Goal: Task Accomplishment & Management: Manage account settings

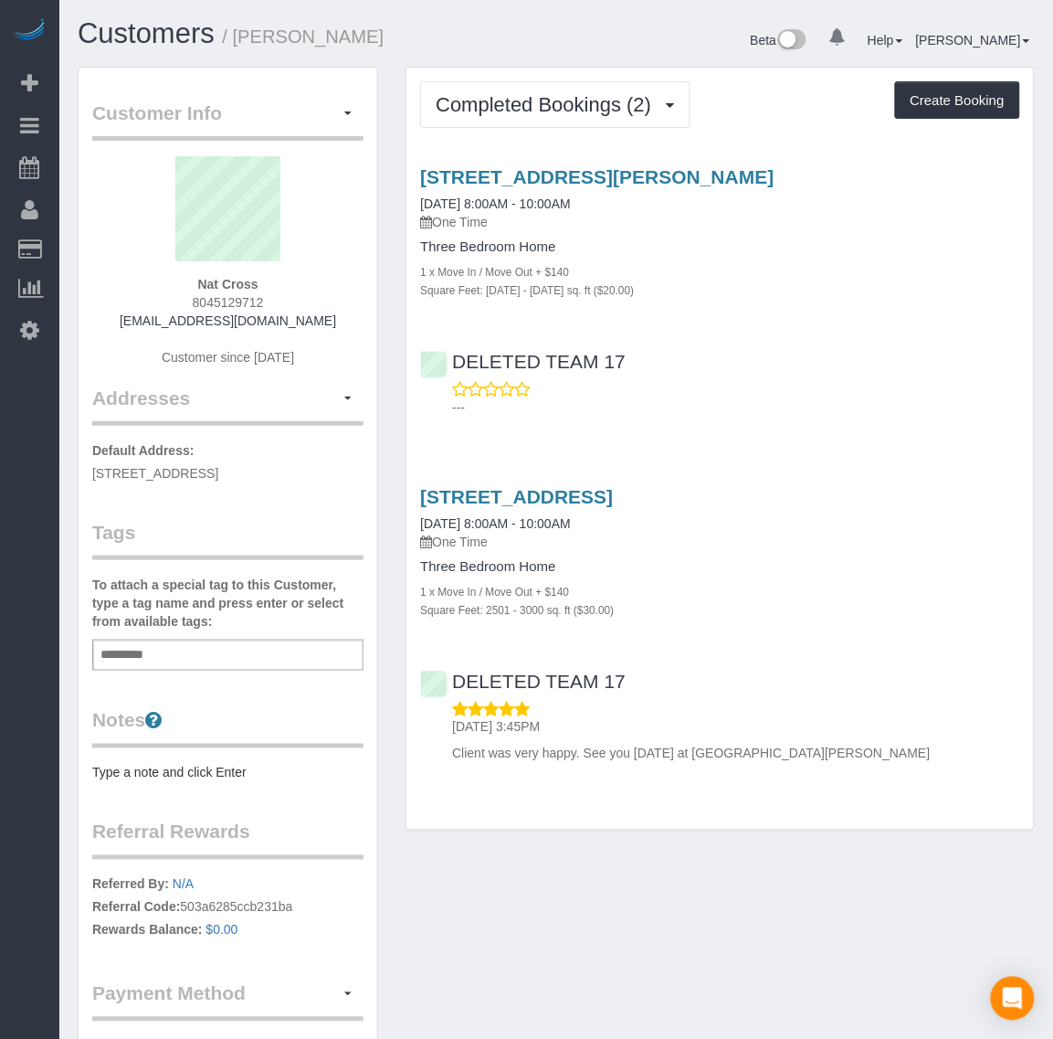
drag, startPoint x: 397, startPoint y: 153, endPoint x: 948, endPoint y: 185, distance: 551.7
click at [948, 185] on div "Completed Bookings (2) Completed Bookings (2) Upcoming Bookings (0) Cancelled B…" at bounding box center [720, 458] width 657 height 783
copy link "[STREET_ADDRESS][PERSON_NAME]"
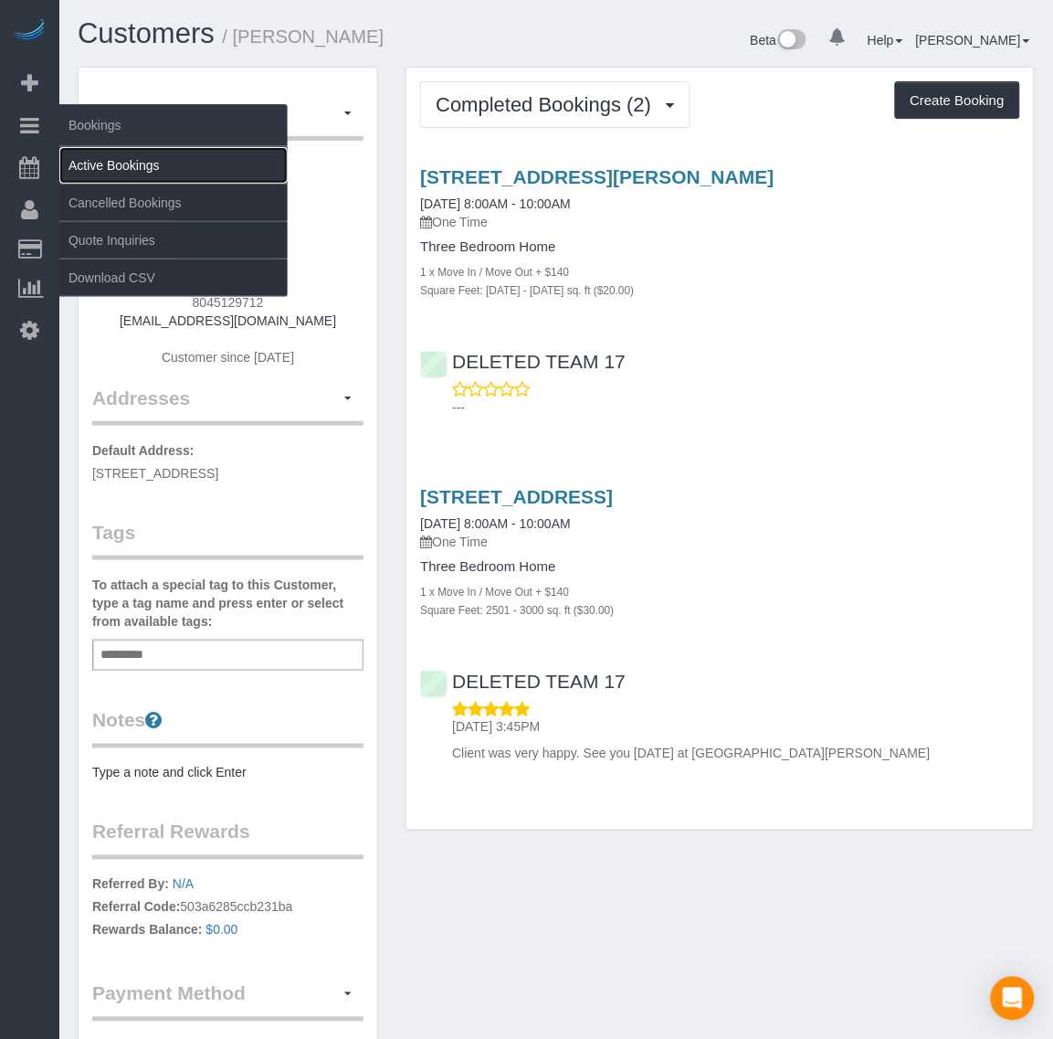
click at [119, 153] on link "Active Bookings" at bounding box center [173, 165] width 228 height 37
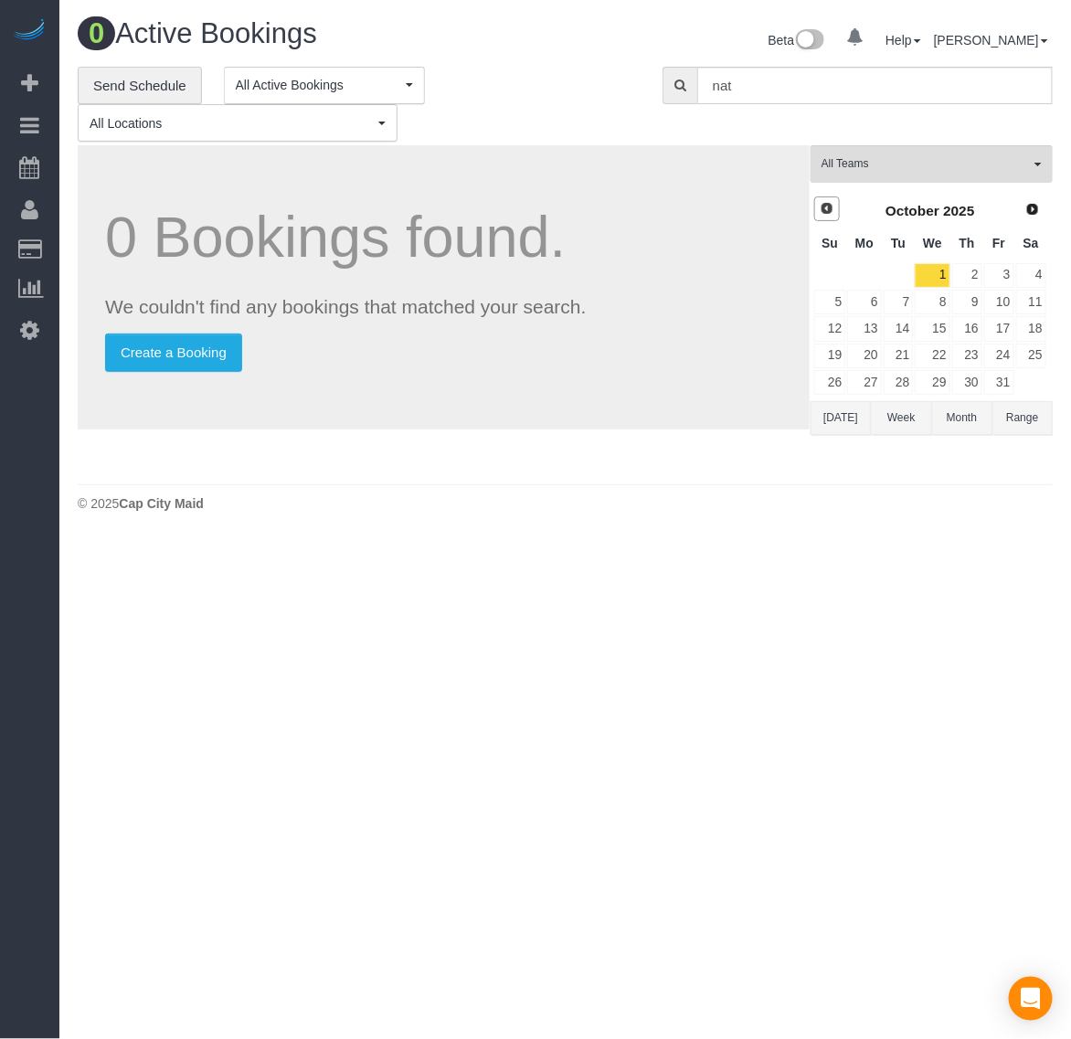
click at [824, 206] on span "Prev" at bounding box center [826, 208] width 15 height 15
click at [906, 384] on link "30" at bounding box center [898, 382] width 30 height 25
click at [1025, 203] on link "Next" at bounding box center [1033, 209] width 26 height 26
click at [1012, 269] on link "3" at bounding box center [999, 275] width 30 height 25
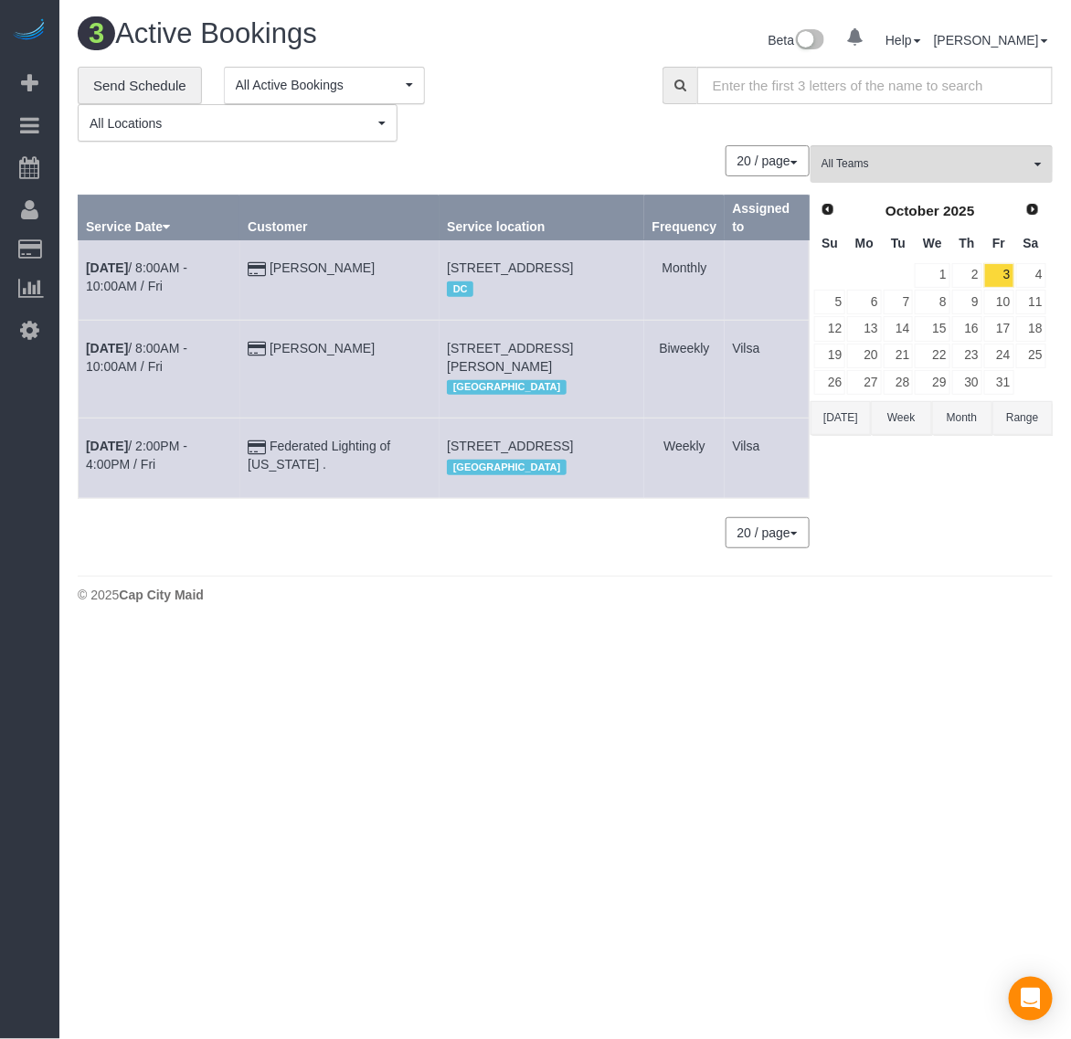
drag, startPoint x: 484, startPoint y: 277, endPoint x: 533, endPoint y: 285, distance: 49.1
click at [533, 285] on td "[STREET_ADDRESS] DC" at bounding box center [541, 279] width 205 height 79
copy span "[STREET_ADDRESS]"
click at [107, 260] on b "[DATE]" at bounding box center [107, 267] width 42 height 15
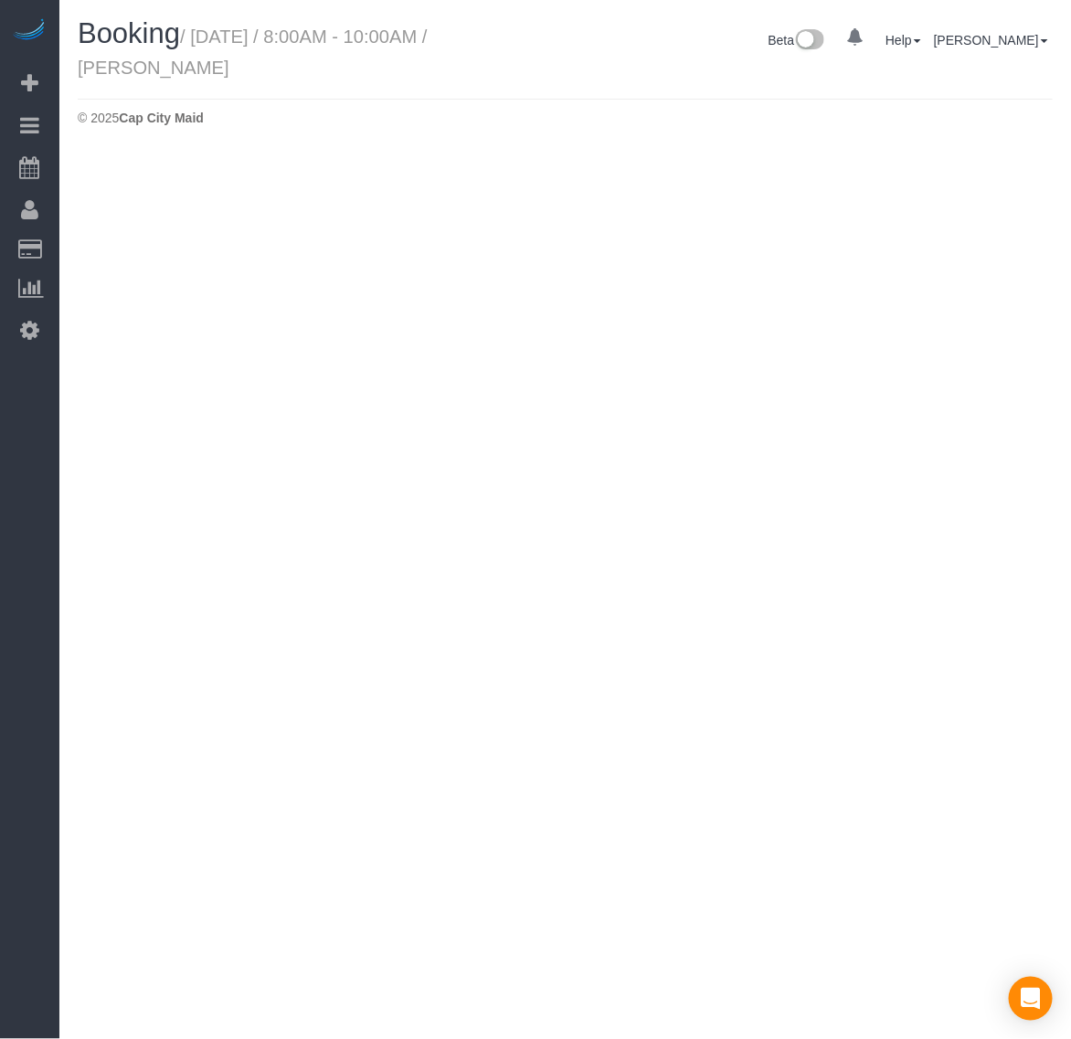
select select "VA"
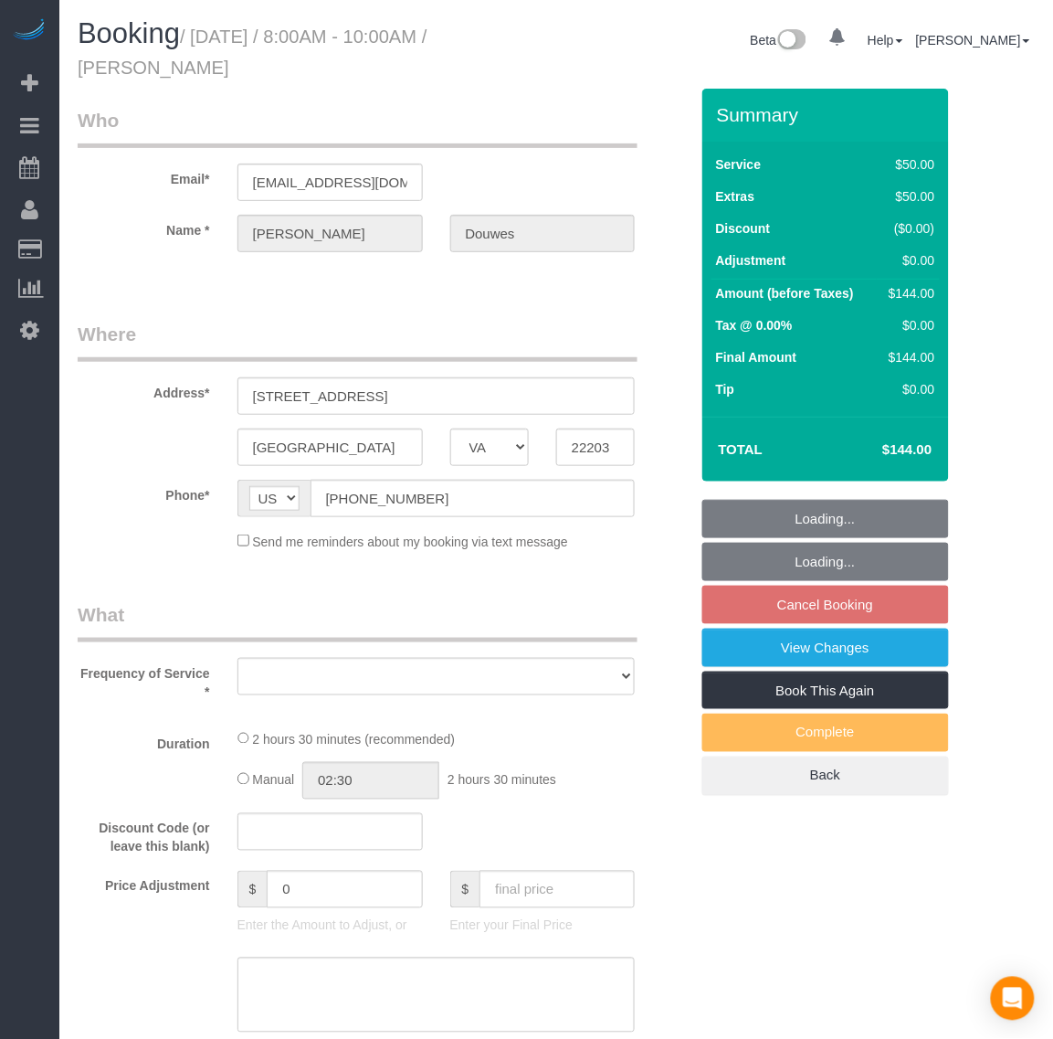
select select "1"
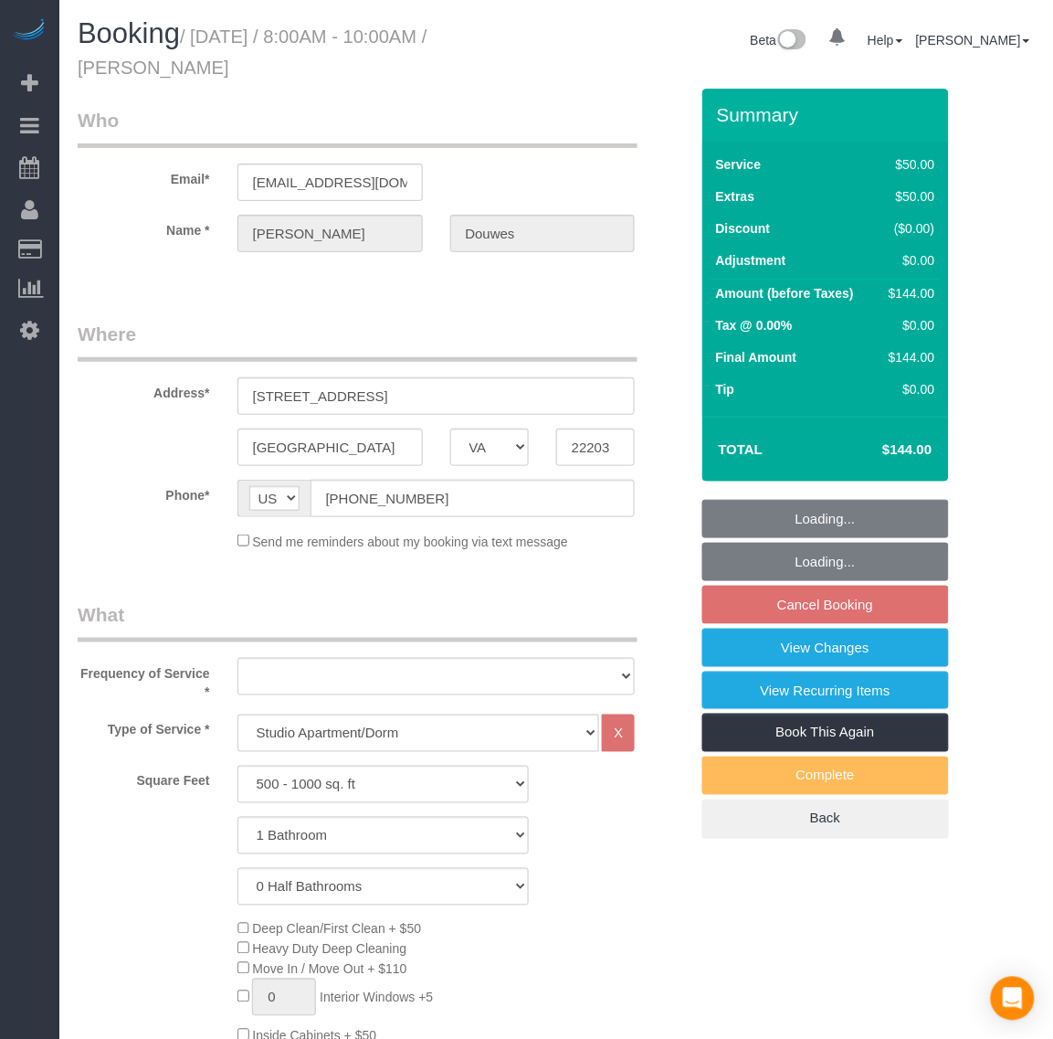
select select "number:1"
select select "number:26"
select select "number:35"
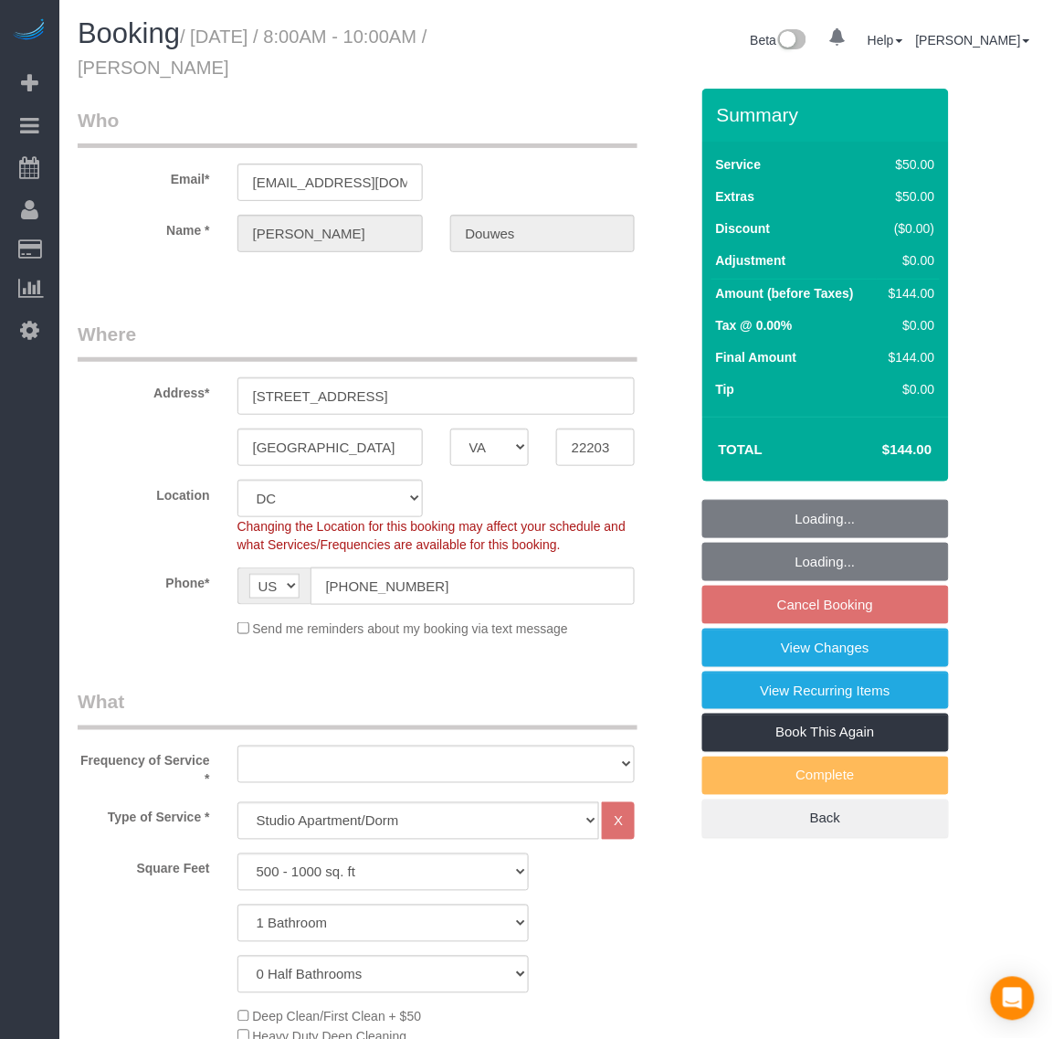
select select "object:2992"
select select "string:fspay-cdda18c4-54de-4879-86bb-6fa1c479b177"
select select "spot18"
select select "object:3001"
select select "1"
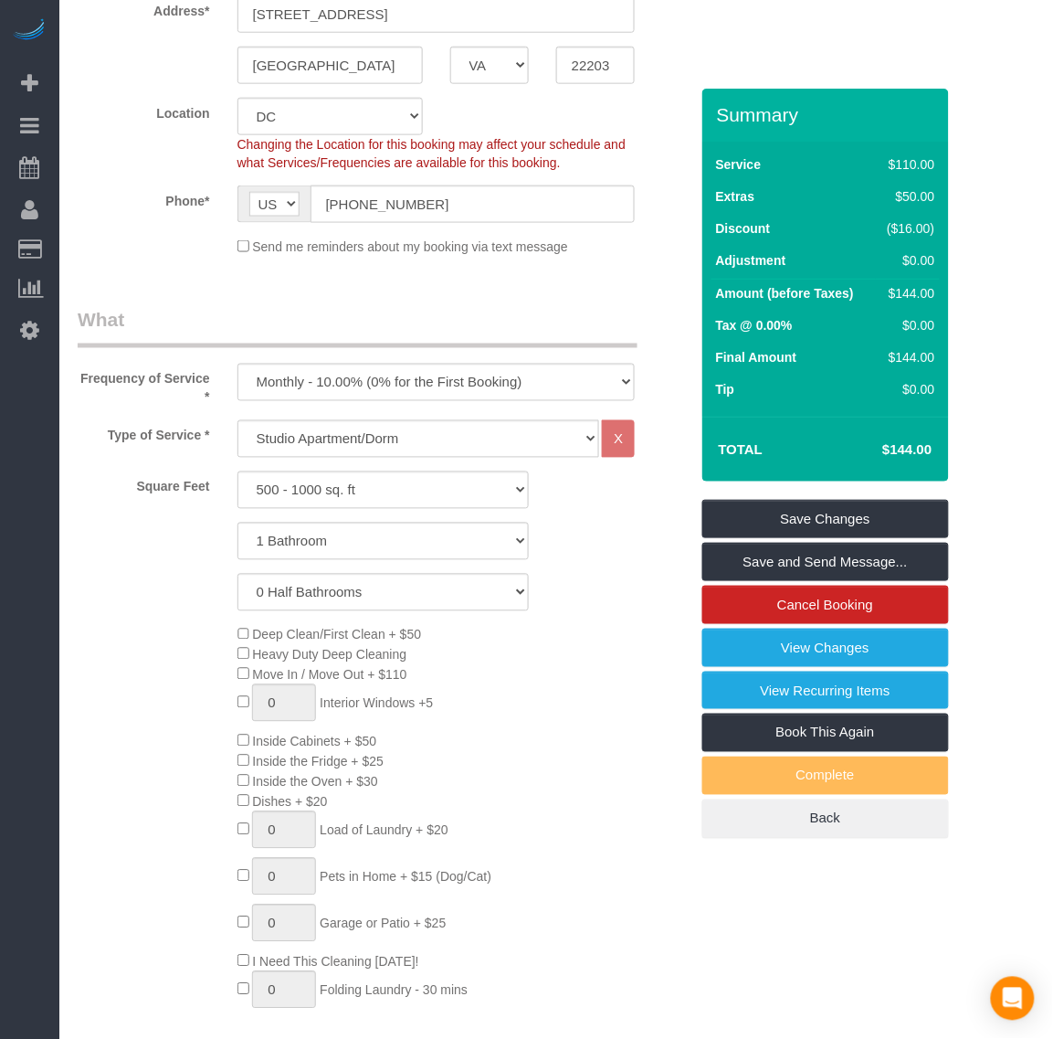
scroll to position [343, 0]
